Goal: Task Accomplishment & Management: Manage account settings

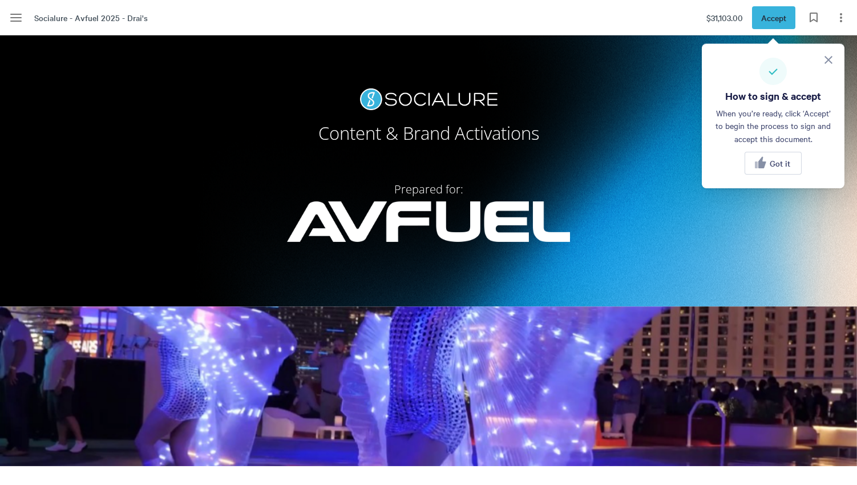
scroll to position [86, 0]
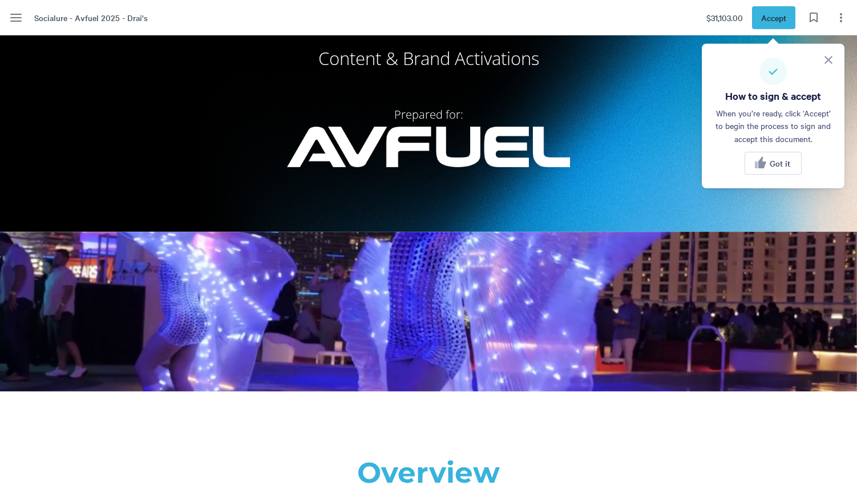
drag, startPoint x: 783, startPoint y: 165, endPoint x: 764, endPoint y: 164, distance: 19.4
click at [783, 165] on span "Got it" at bounding box center [780, 163] width 21 height 9
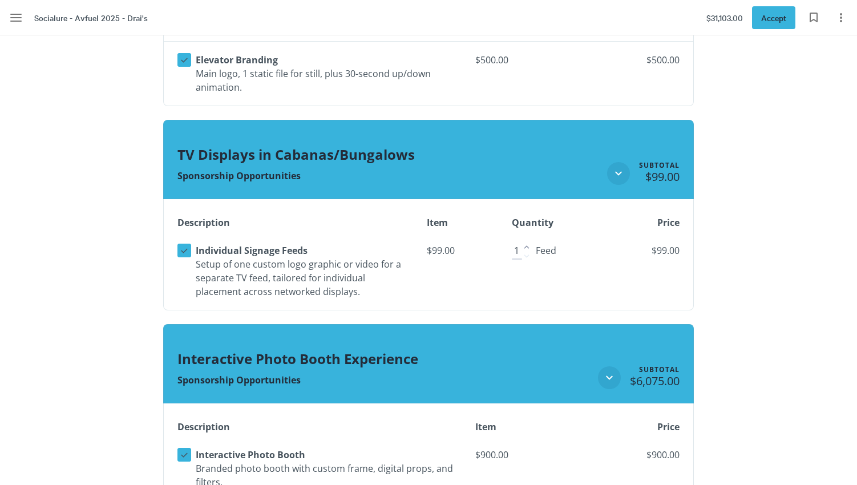
scroll to position [1807, 0]
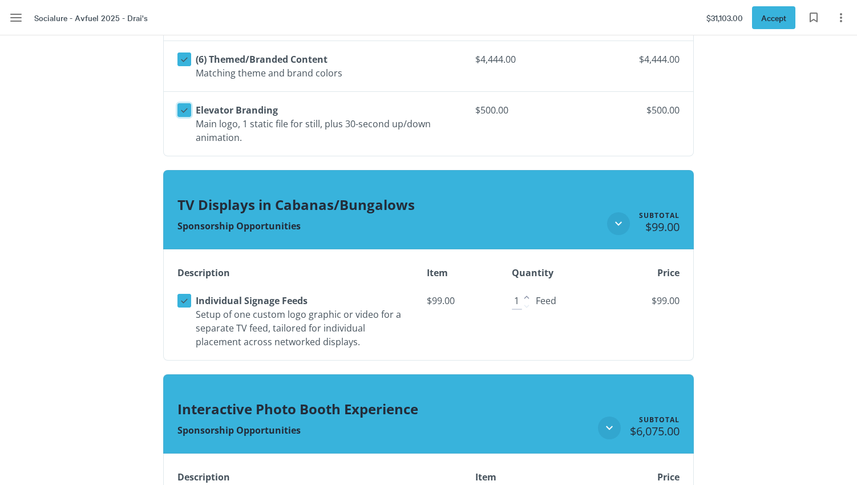
click at [182, 107] on icon at bounding box center [184, 110] width 10 height 10
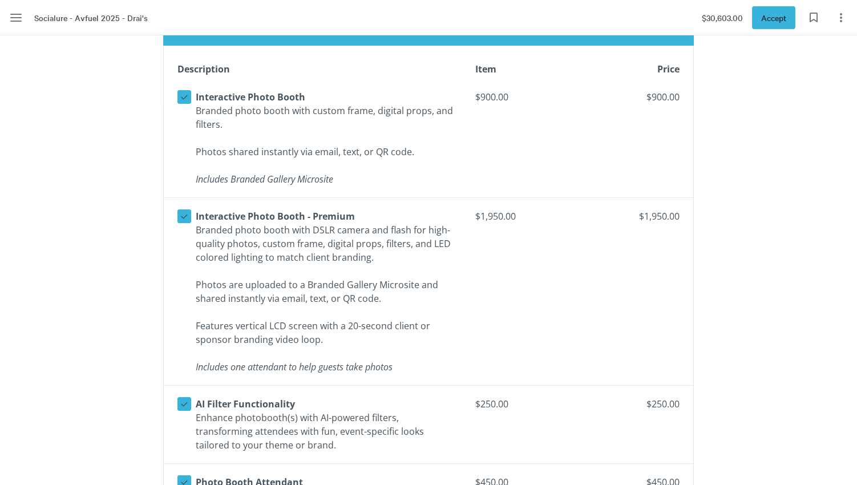
scroll to position [2253, 0]
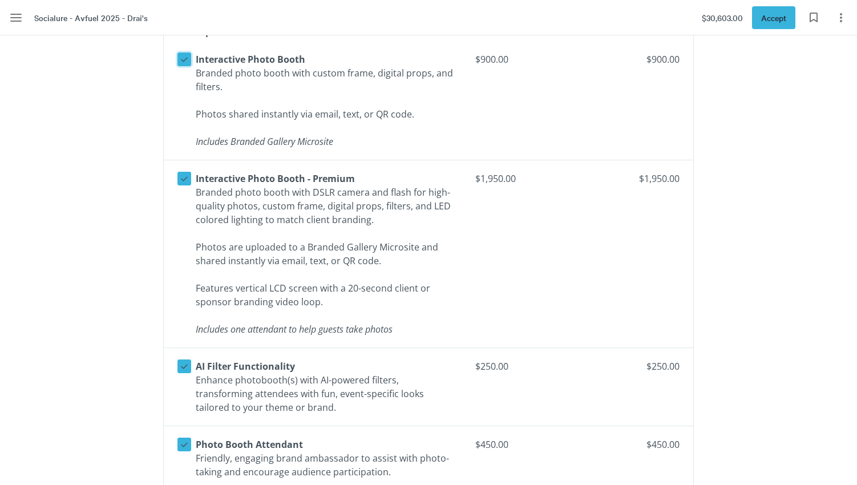
click at [181, 60] on icon at bounding box center [184, 59] width 10 height 10
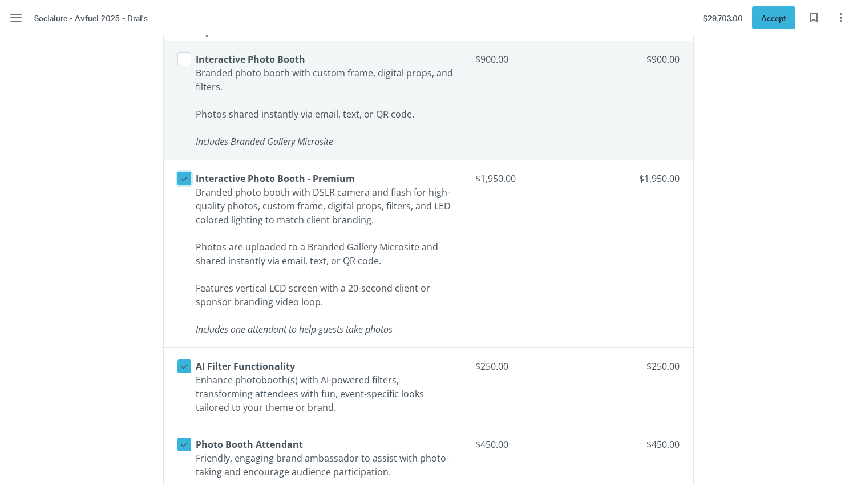
click at [187, 177] on icon at bounding box center [184, 178] width 10 height 10
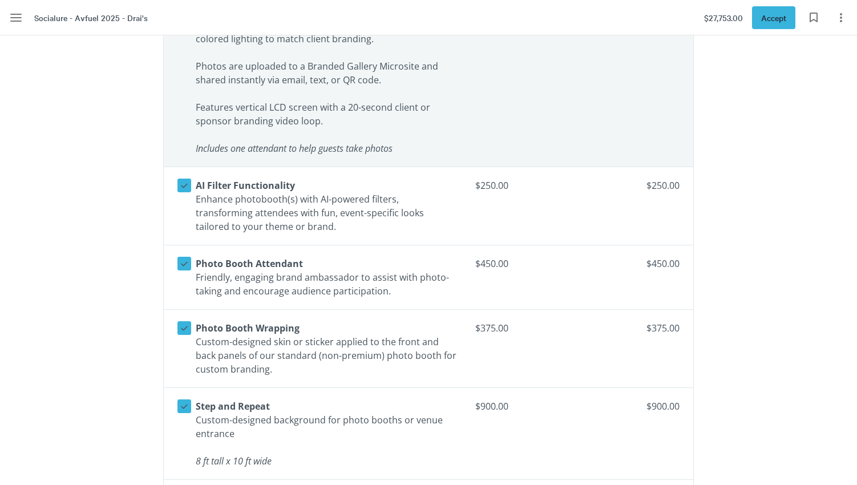
scroll to position [2440, 0]
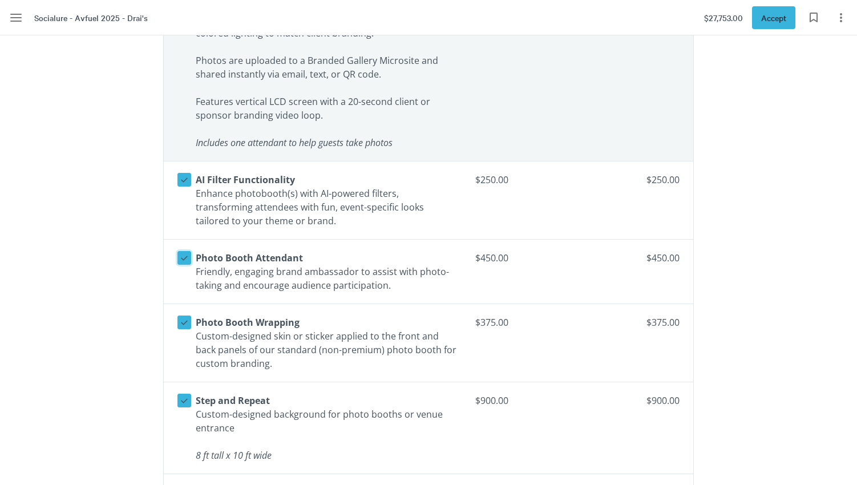
click at [184, 258] on icon at bounding box center [184, 258] width 7 height 5
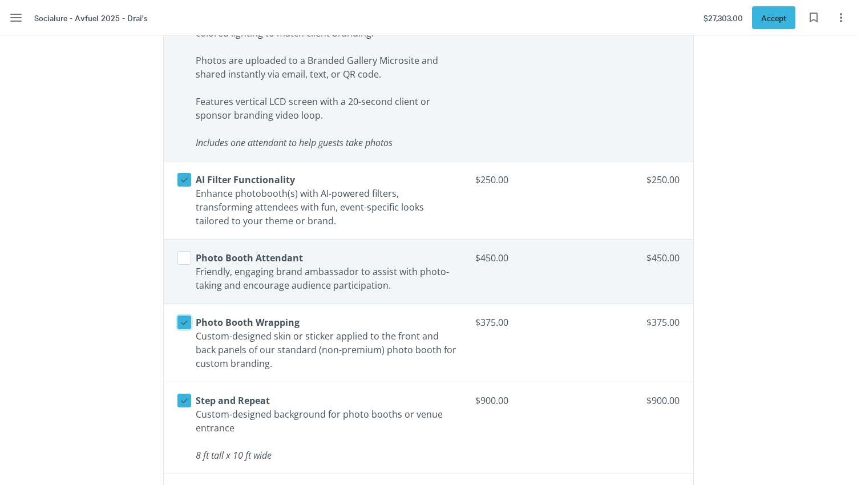
click at [183, 321] on icon at bounding box center [184, 322] width 10 height 10
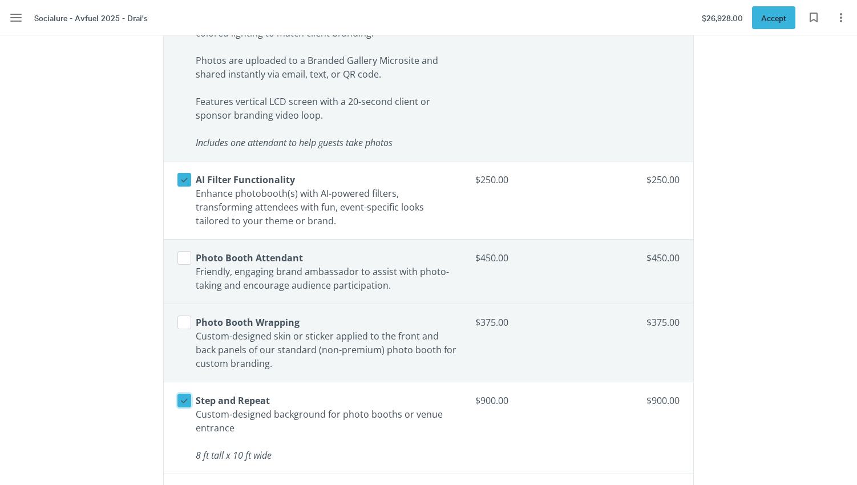
click at [184, 398] on icon at bounding box center [184, 400] width 10 height 10
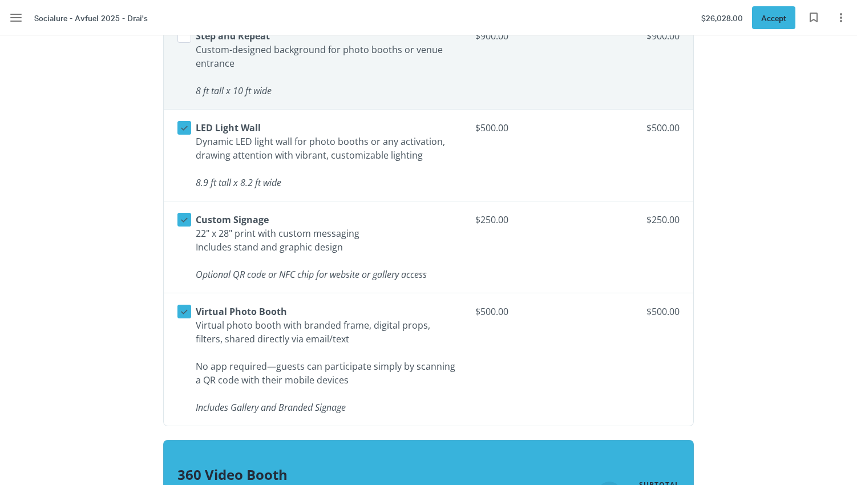
scroll to position [2806, 0]
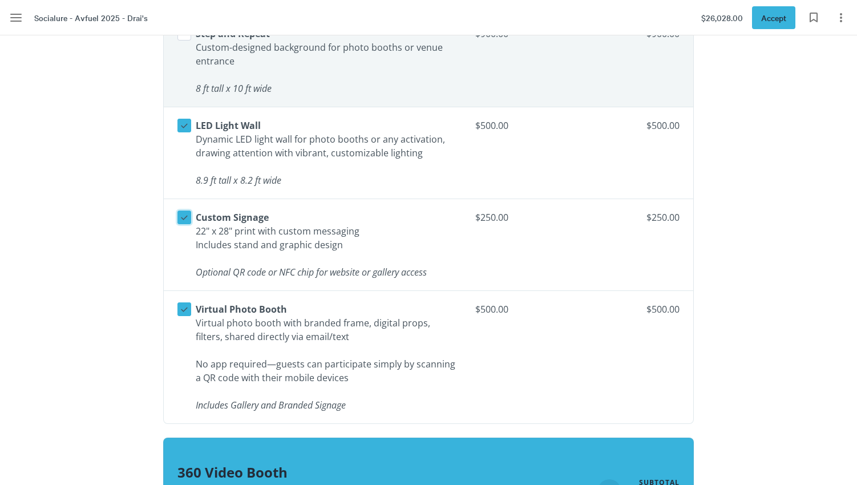
click at [179, 216] on icon at bounding box center [184, 217] width 10 height 10
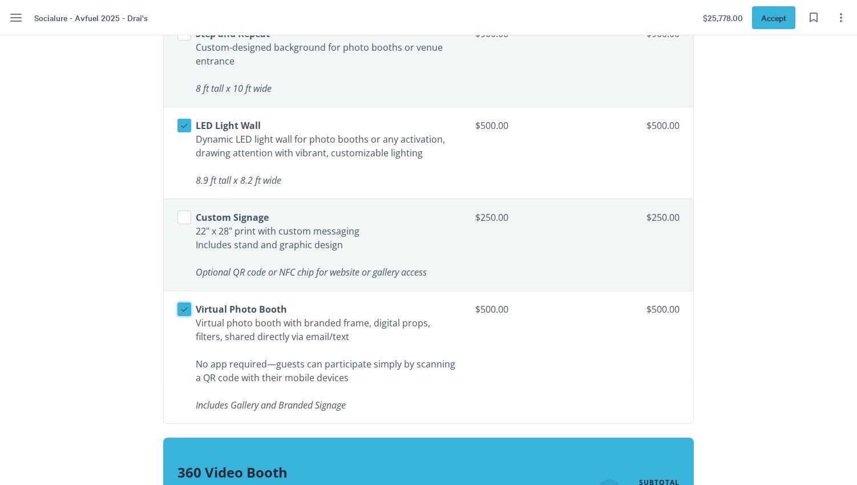
click at [180, 306] on icon at bounding box center [184, 309] width 10 height 10
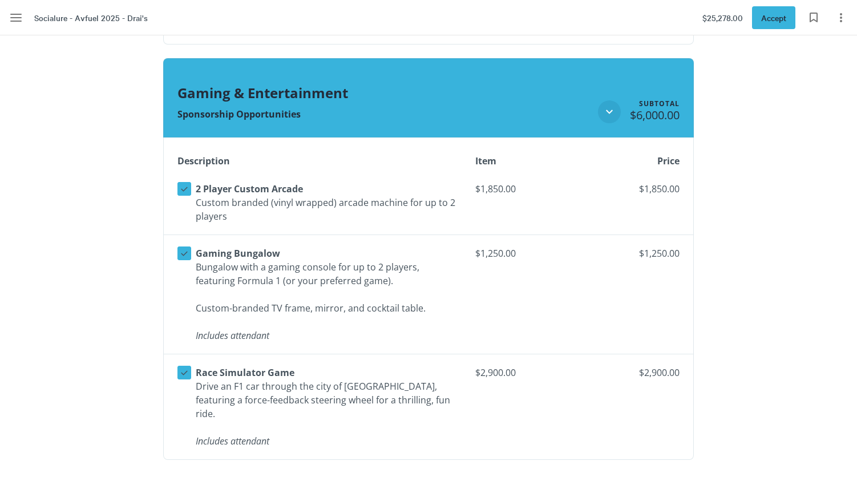
scroll to position [3531, 0]
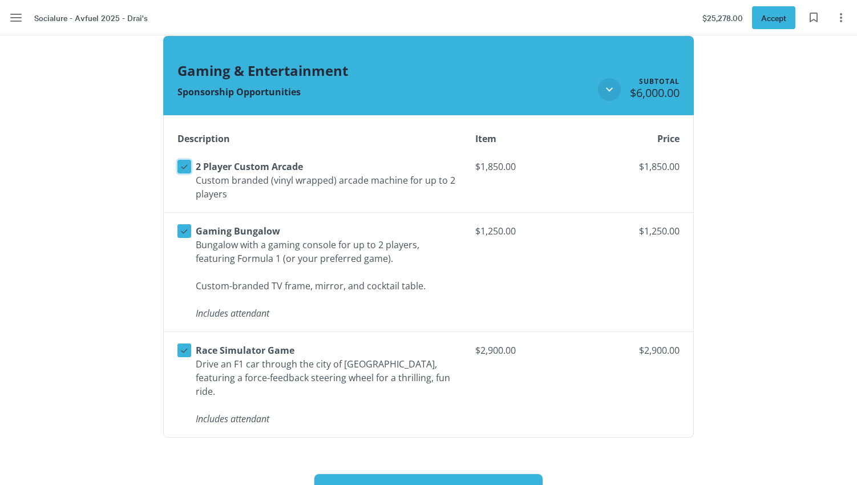
click at [185, 163] on icon at bounding box center [184, 166] width 10 height 10
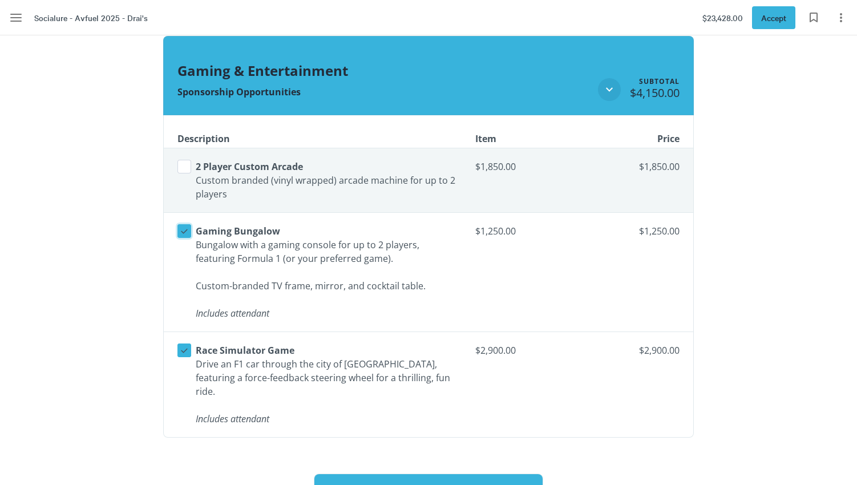
click at [187, 230] on icon at bounding box center [184, 231] width 7 height 5
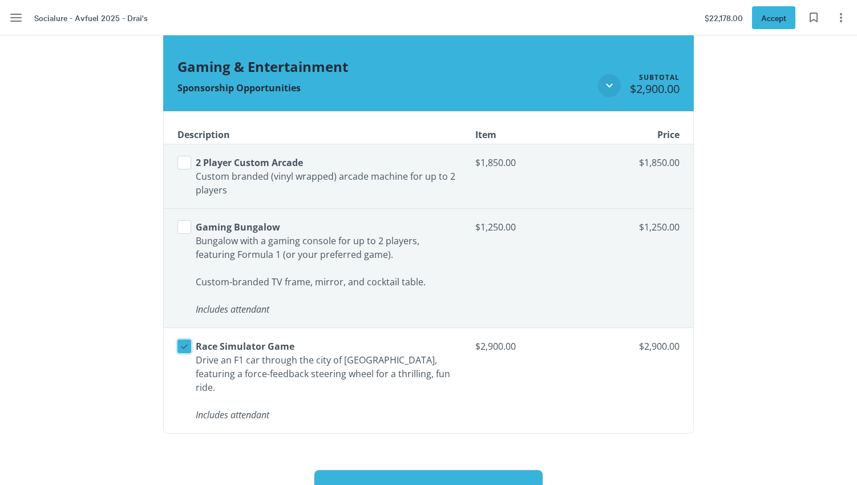
click at [184, 349] on icon at bounding box center [184, 346] width 10 height 10
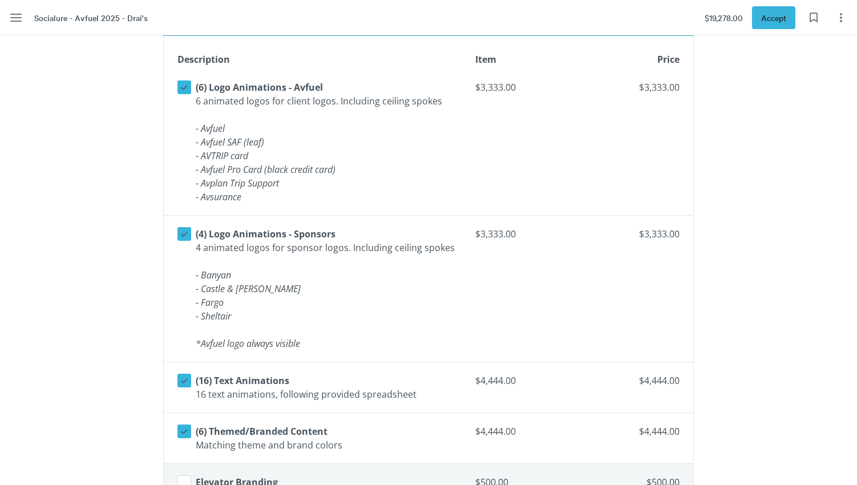
scroll to position [1429, 0]
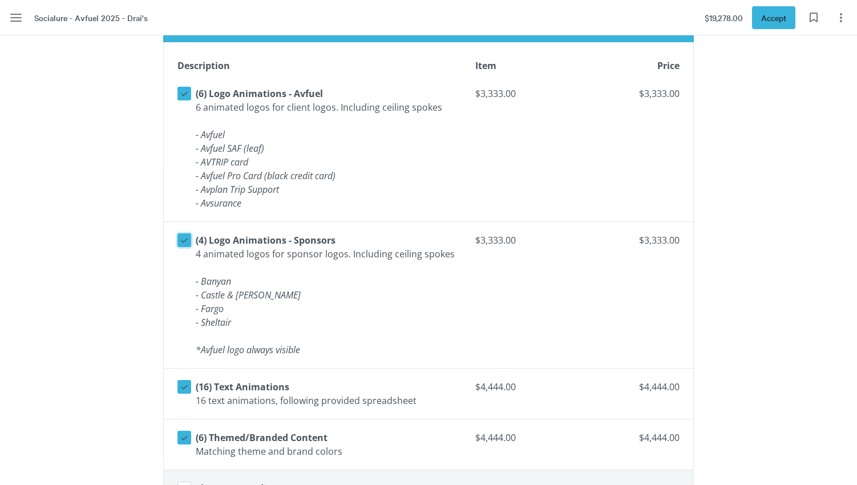
click at [185, 241] on icon at bounding box center [184, 240] width 10 height 10
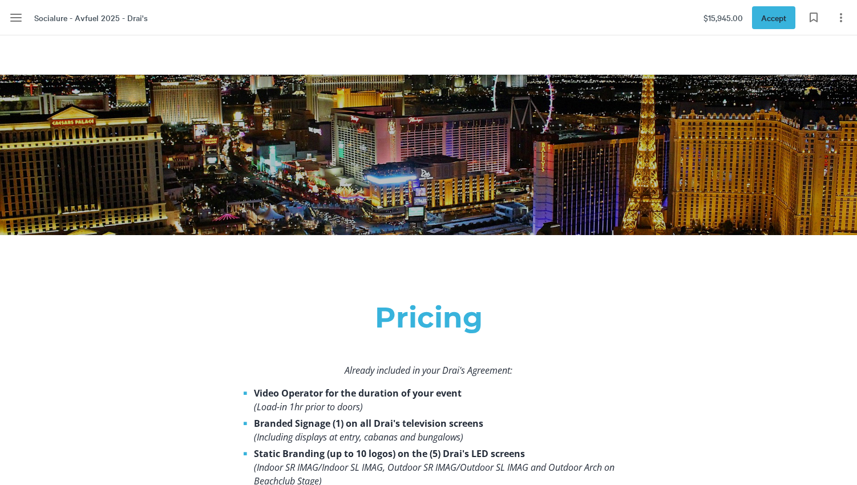
scroll to position [554, 0]
